Goal: Task Accomplishment & Management: Manage account settings

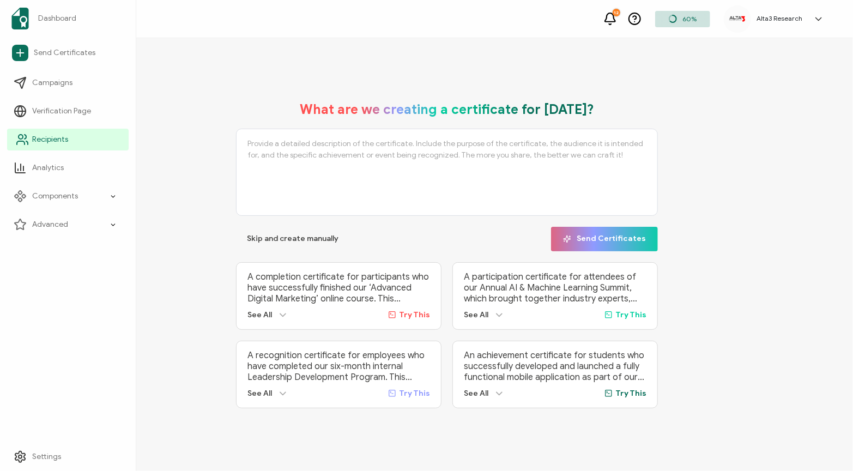
click at [45, 141] on span "Recipients" at bounding box center [50, 139] width 36 height 11
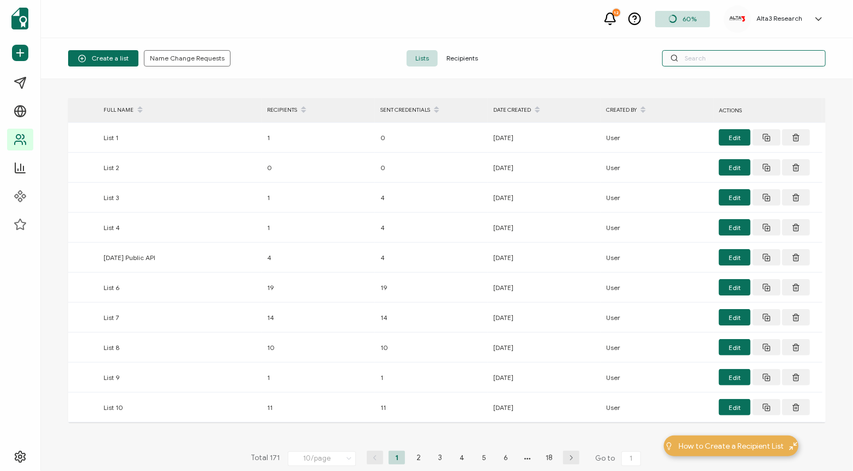
click at [706, 55] on input "text" at bounding box center [743, 58] width 163 height 16
paste input "[PERSON_NAME][EMAIL_ADDRESS][PERSON_NAME][DOMAIN_NAME]"
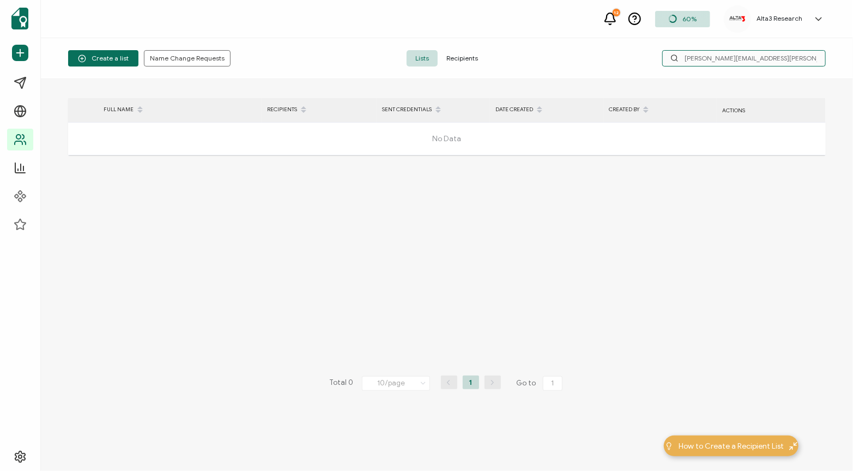
drag, startPoint x: 809, startPoint y: 57, endPoint x: 598, endPoint y: 68, distance: 211.8
click at [598, 68] on div "Create a list Name Change Requests Lists Recipients [PERSON_NAME][EMAIL_ADDRESS…" at bounding box center [447, 58] width 812 height 41
paste input "[PERSON_NAME].c"
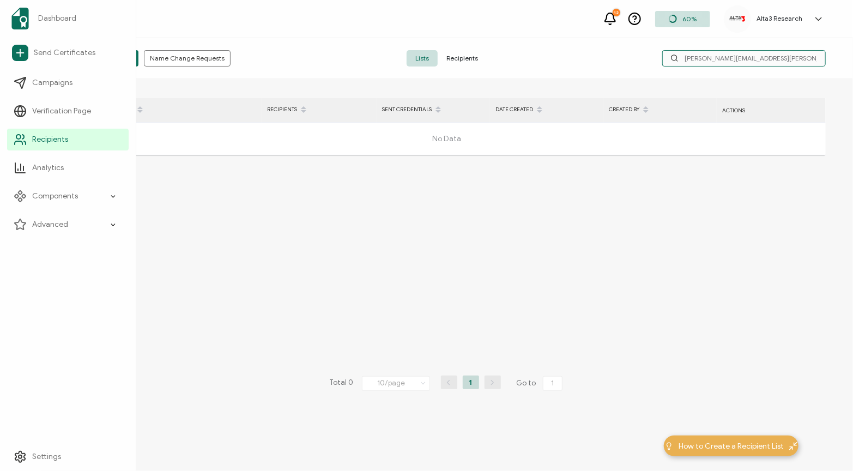
type input "[PERSON_NAME][EMAIL_ADDRESS][PERSON_NAME][DOMAIN_NAME]"
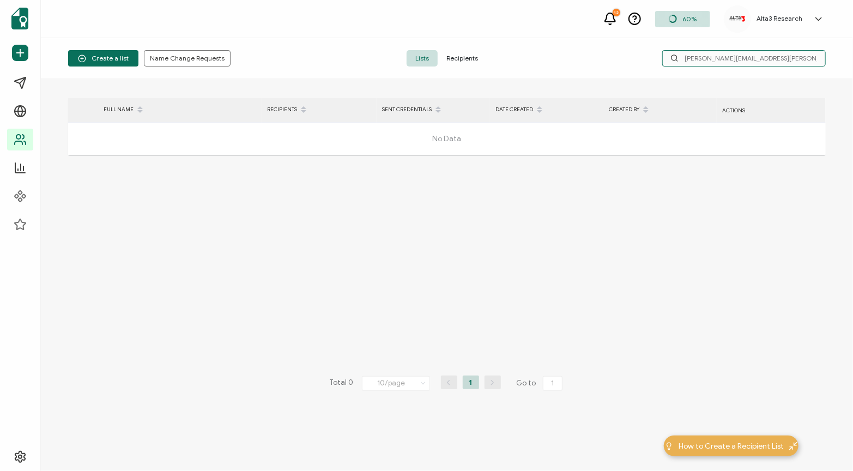
drag, startPoint x: 816, startPoint y: 57, endPoint x: 590, endPoint y: 56, distance: 226.2
click at [590, 56] on div "[PERSON_NAME][EMAIL_ADDRESS][PERSON_NAME][DOMAIN_NAME]" at bounding box center [699, 58] width 252 height 16
click at [463, 58] on span "Recipients" at bounding box center [462, 58] width 49 height 16
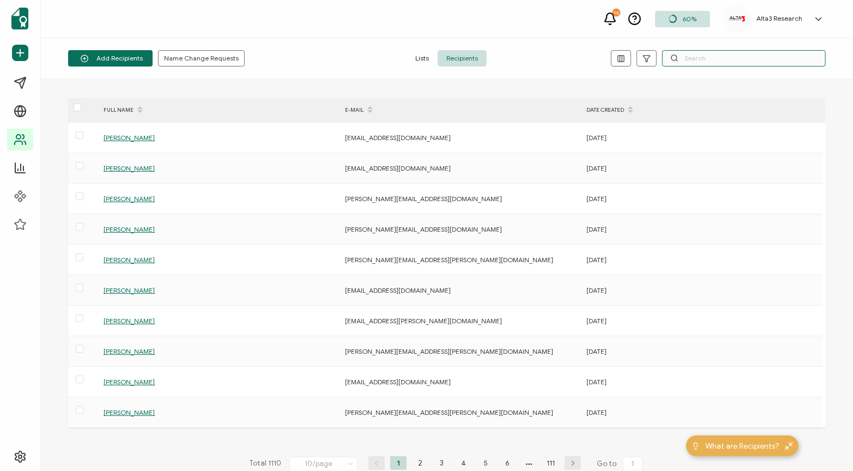
click at [740, 60] on input "text" at bounding box center [743, 58] width 163 height 16
paste input "[PERSON_NAME][EMAIL_ADDRESS][PERSON_NAME][DOMAIN_NAME]"
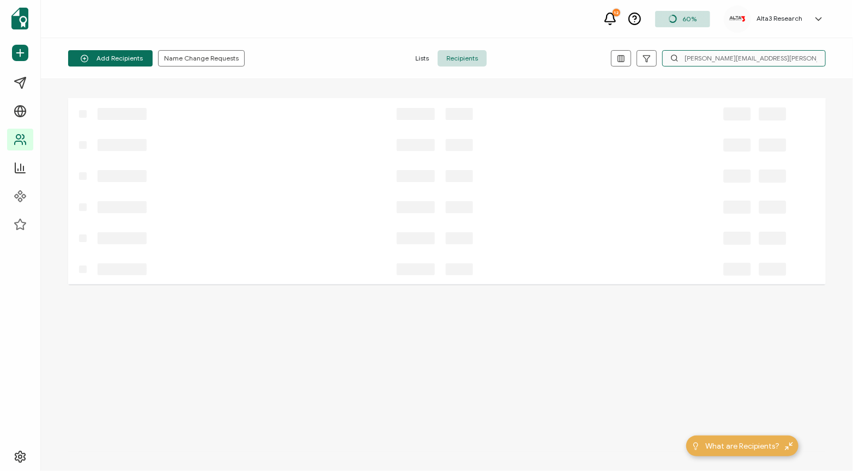
type input "[PERSON_NAME][EMAIL_ADDRESS][PERSON_NAME][DOMAIN_NAME]"
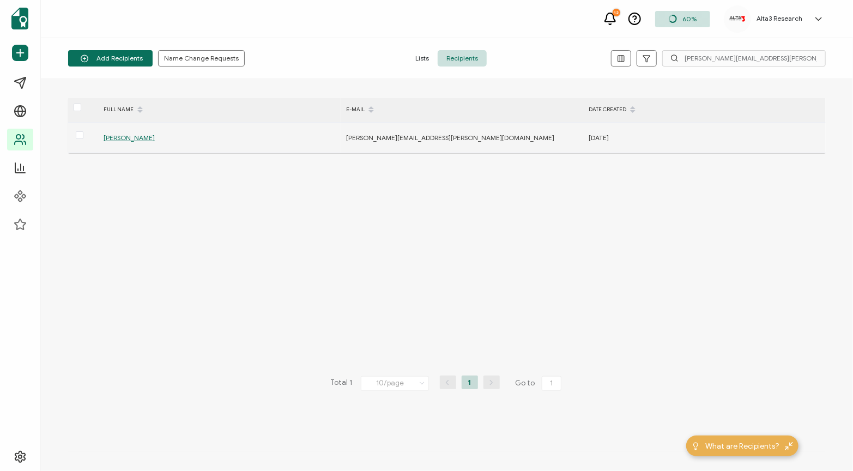
click at [125, 139] on span "[PERSON_NAME]" at bounding box center [129, 138] width 51 height 8
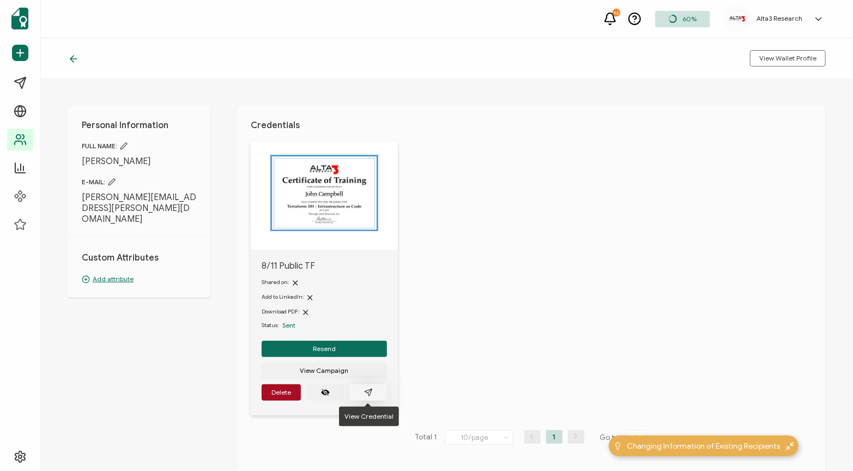
click at [367, 391] on icon "paper plane outline" at bounding box center [368, 392] width 9 height 9
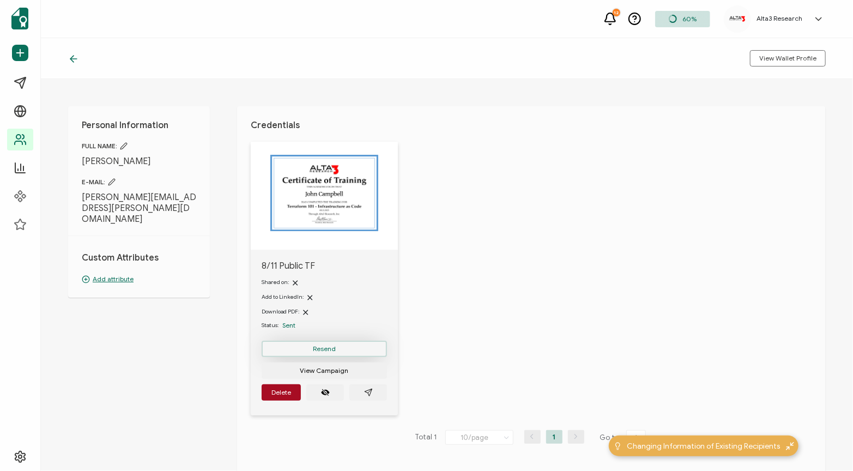
click at [335, 350] on span "Resend" at bounding box center [324, 349] width 23 height 7
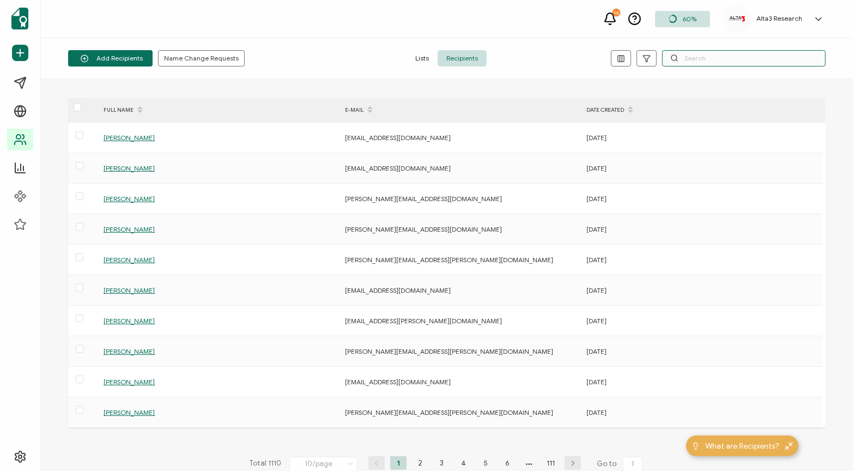
click at [719, 60] on input "text" at bounding box center [743, 58] width 163 height 16
paste input "[EMAIL_ADDRESS][DOMAIN_NAME]"
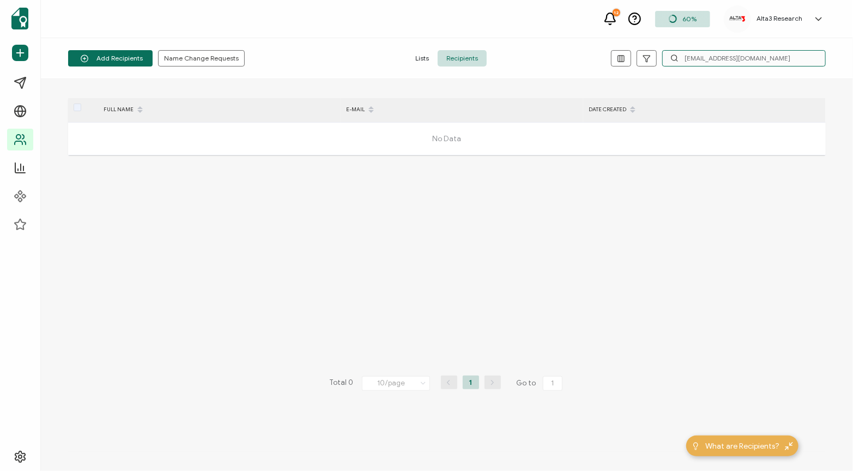
click at [686, 58] on input "[EMAIL_ADDRESS][DOMAIN_NAME]" at bounding box center [743, 58] width 163 height 16
type input "[EMAIL_ADDRESS][DOMAIN_NAME]"
click at [458, 53] on span "Recipients" at bounding box center [462, 58] width 49 height 16
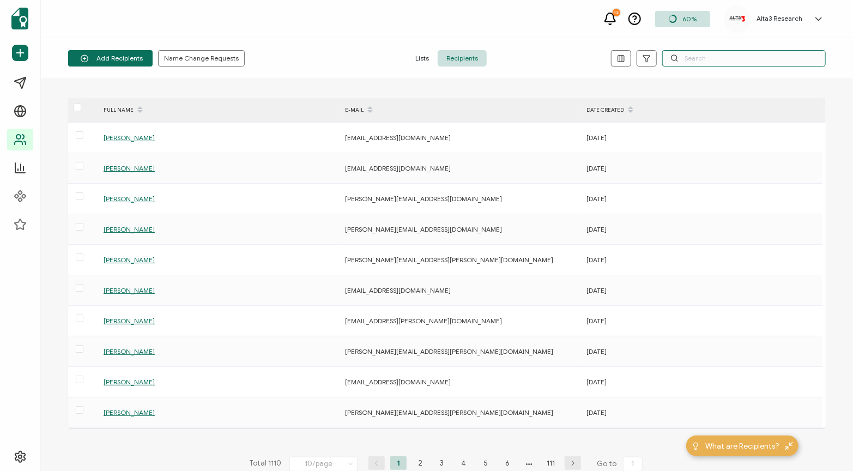
click at [734, 59] on input "text" at bounding box center [743, 58] width 163 height 16
type input "nikoo"
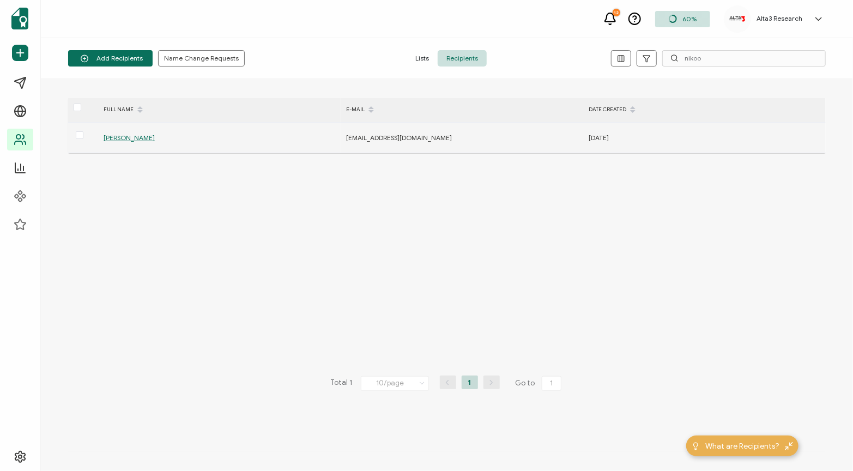
click at [132, 140] on span "[PERSON_NAME]" at bounding box center [129, 138] width 51 height 8
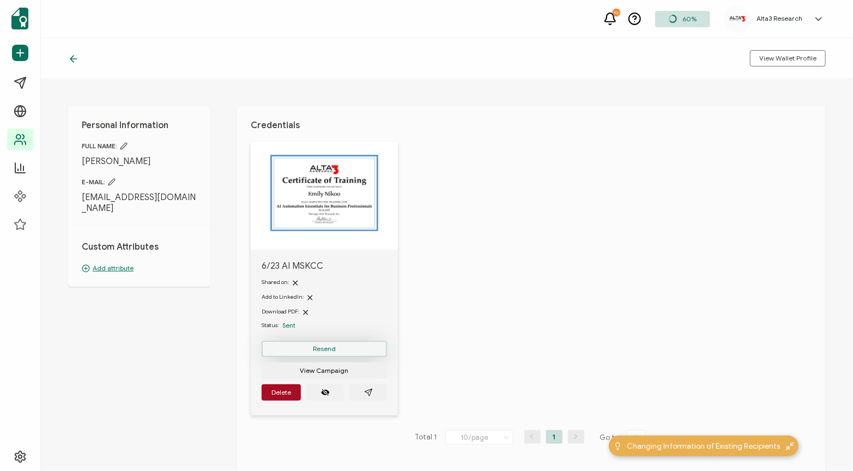
click at [318, 349] on span "Resend" at bounding box center [324, 349] width 23 height 7
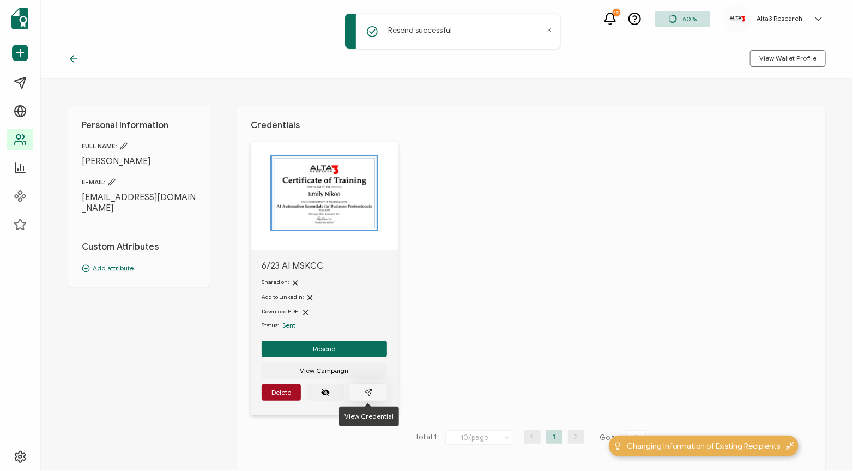
click at [367, 393] on icon "paper plane outline" at bounding box center [368, 392] width 7 height 7
click at [379, 393] on button "button" at bounding box center [368, 392] width 38 height 16
drag, startPoint x: 160, startPoint y: 201, endPoint x: 77, endPoint y: 191, distance: 83.9
click at [77, 191] on div "Personal Information FULL NAME: [PERSON_NAME] E-MAIL: [PERSON_NAME][EMAIL_ADDRE…" at bounding box center [139, 196] width 142 height 180
copy span "[EMAIL_ADDRESS][DOMAIN_NAME]"
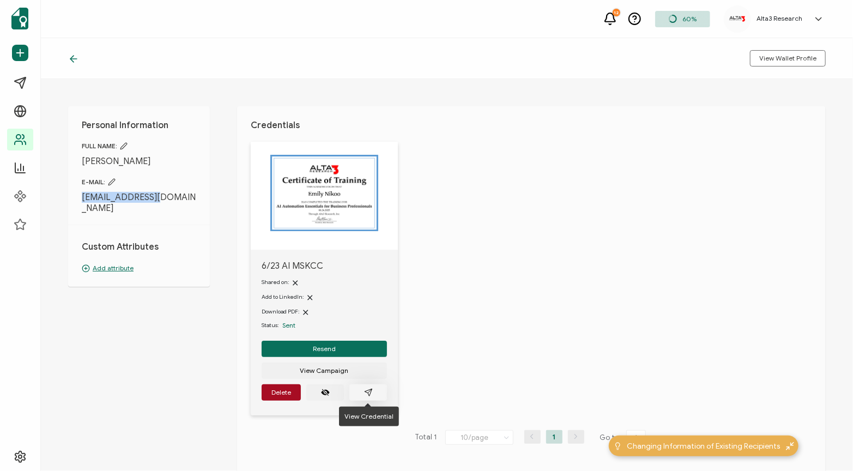
click at [375, 394] on button "button" at bounding box center [368, 392] width 38 height 16
